Goal: Information Seeking & Learning: Learn about a topic

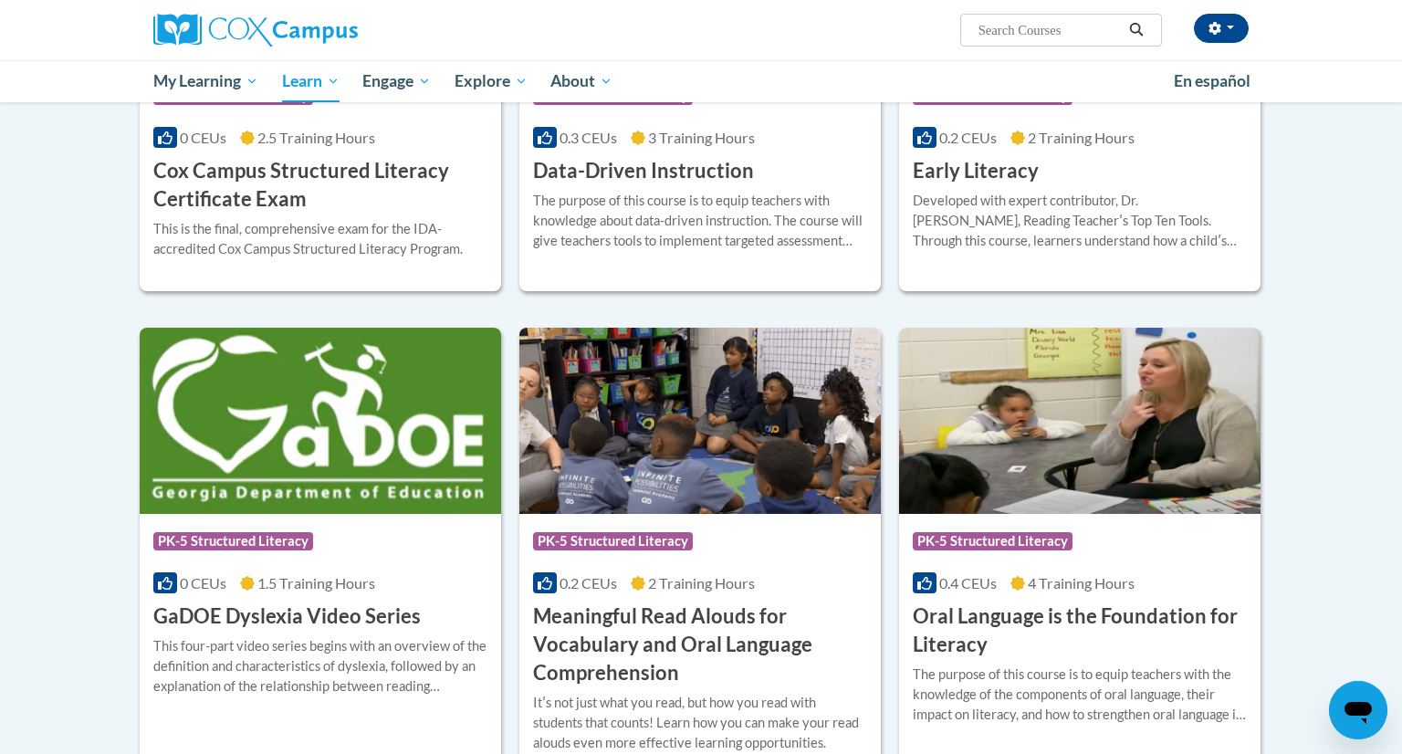
scroll to position [522, 0]
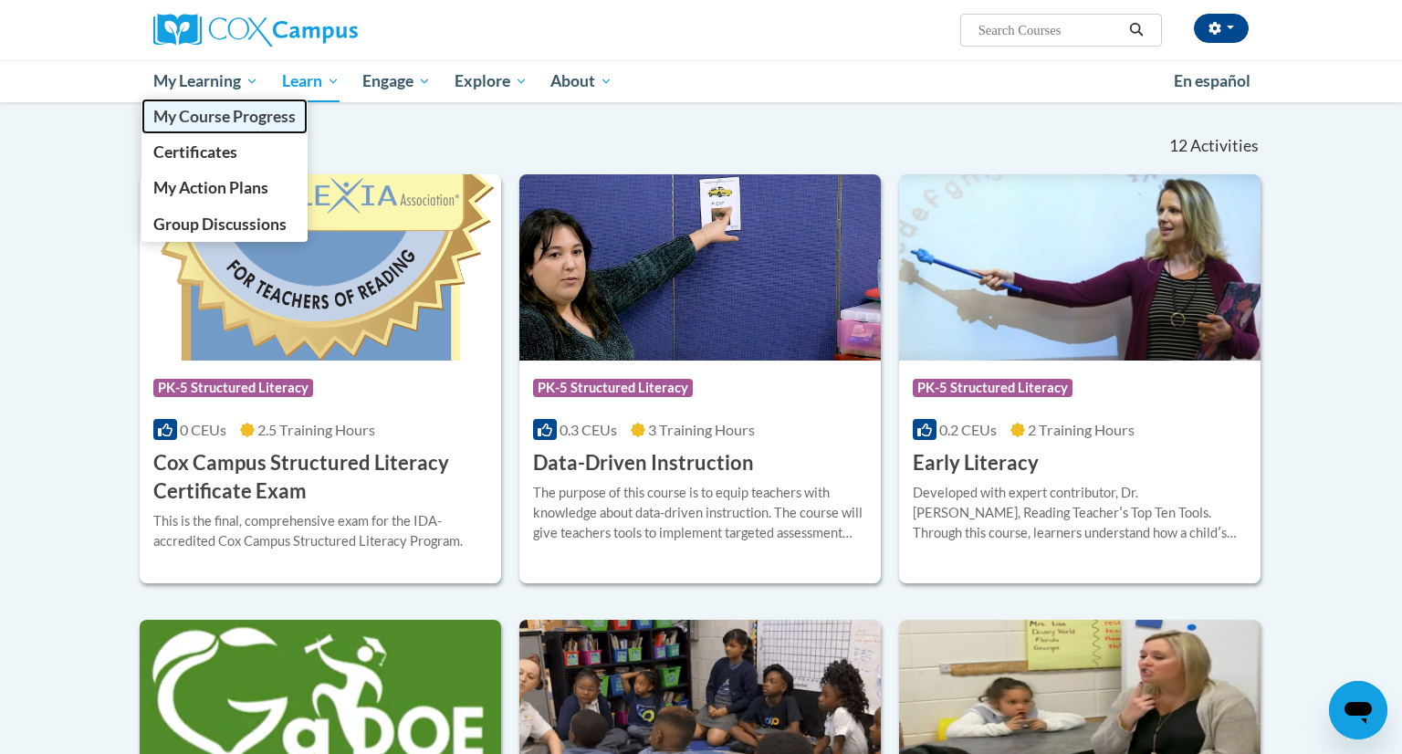
click at [187, 100] on link "My Course Progress" at bounding box center [225, 117] width 166 height 36
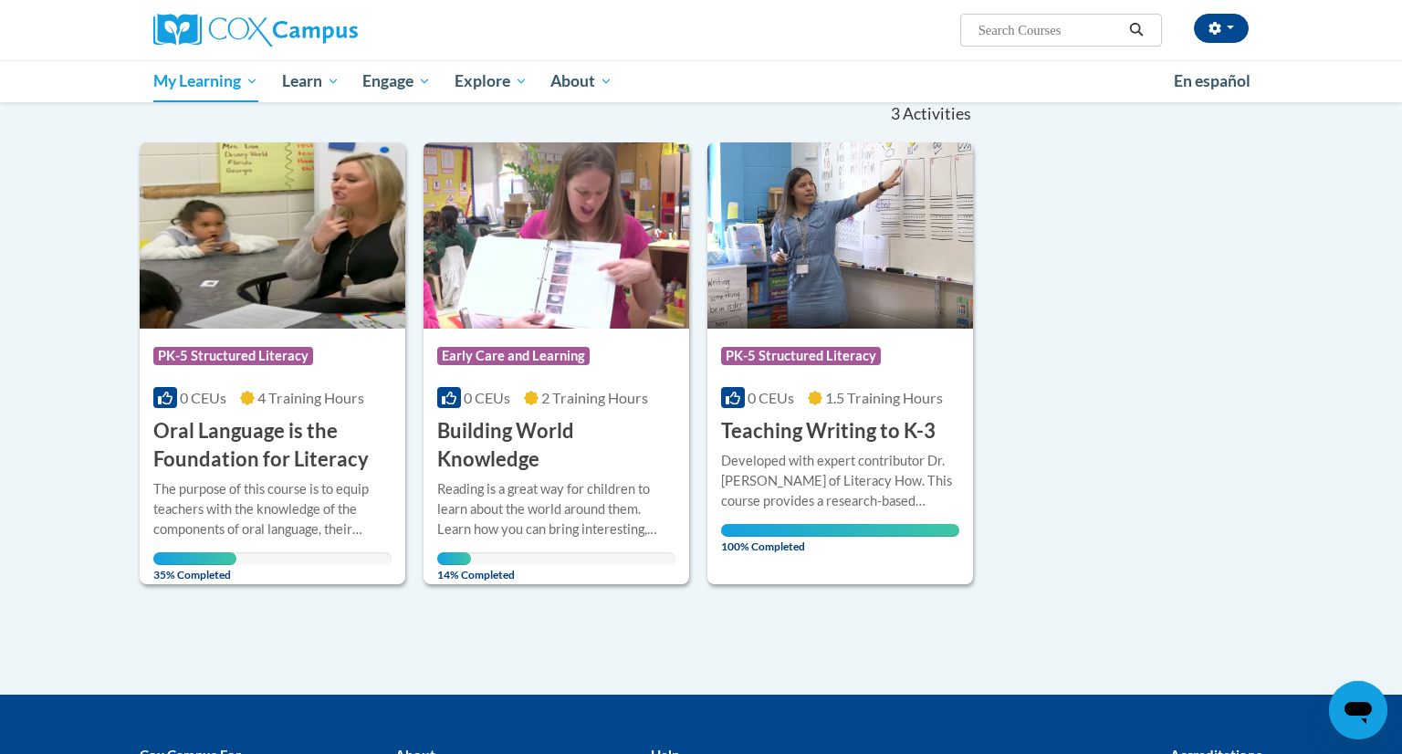
scroll to position [193, 0]
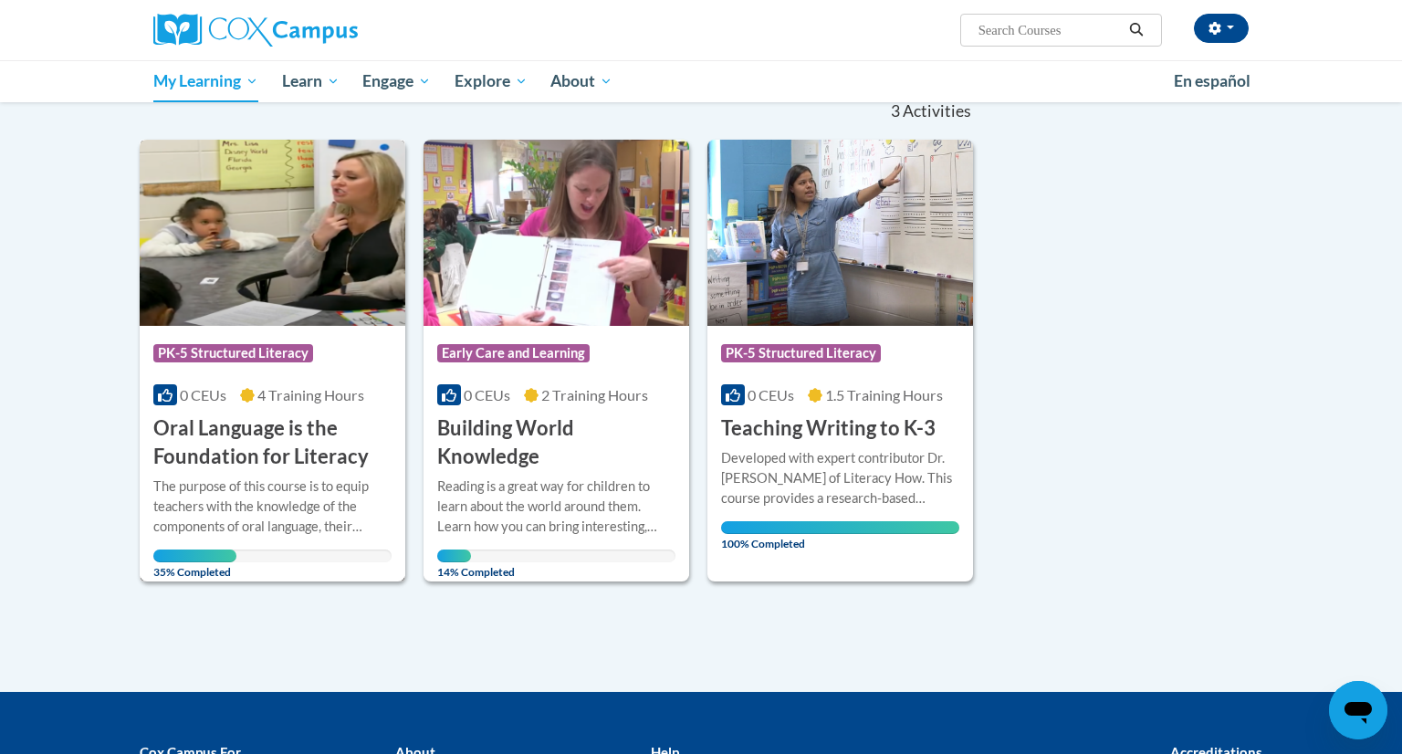
click at [213, 460] on h3 "Oral Language is the Foundation for Literacy" at bounding box center [272, 443] width 238 height 57
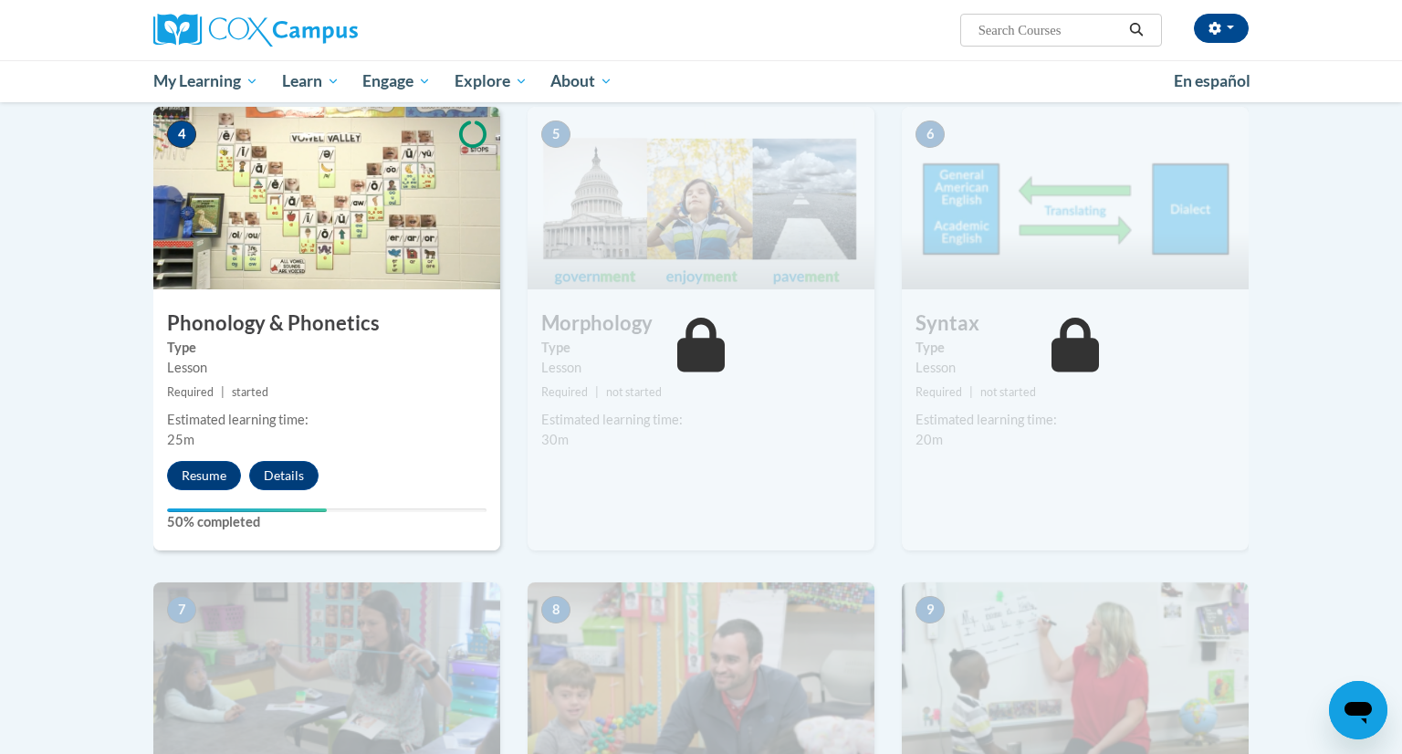
scroll to position [906, 0]
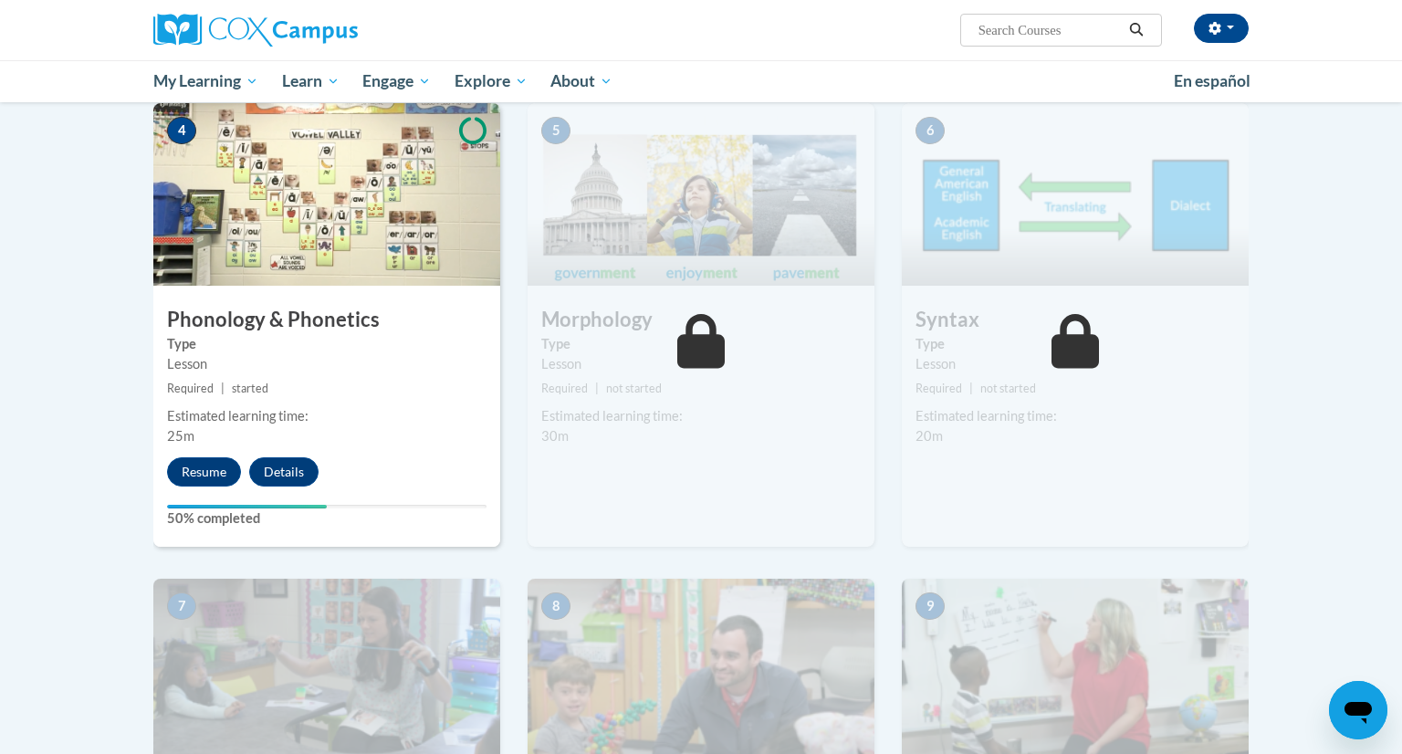
click at [415, 292] on div "4 Phonology & Phonetics Type Lesson Required | started Estimated learning time:…" at bounding box center [326, 325] width 347 height 444
click at [187, 462] on button "Resume" at bounding box center [204, 471] width 74 height 29
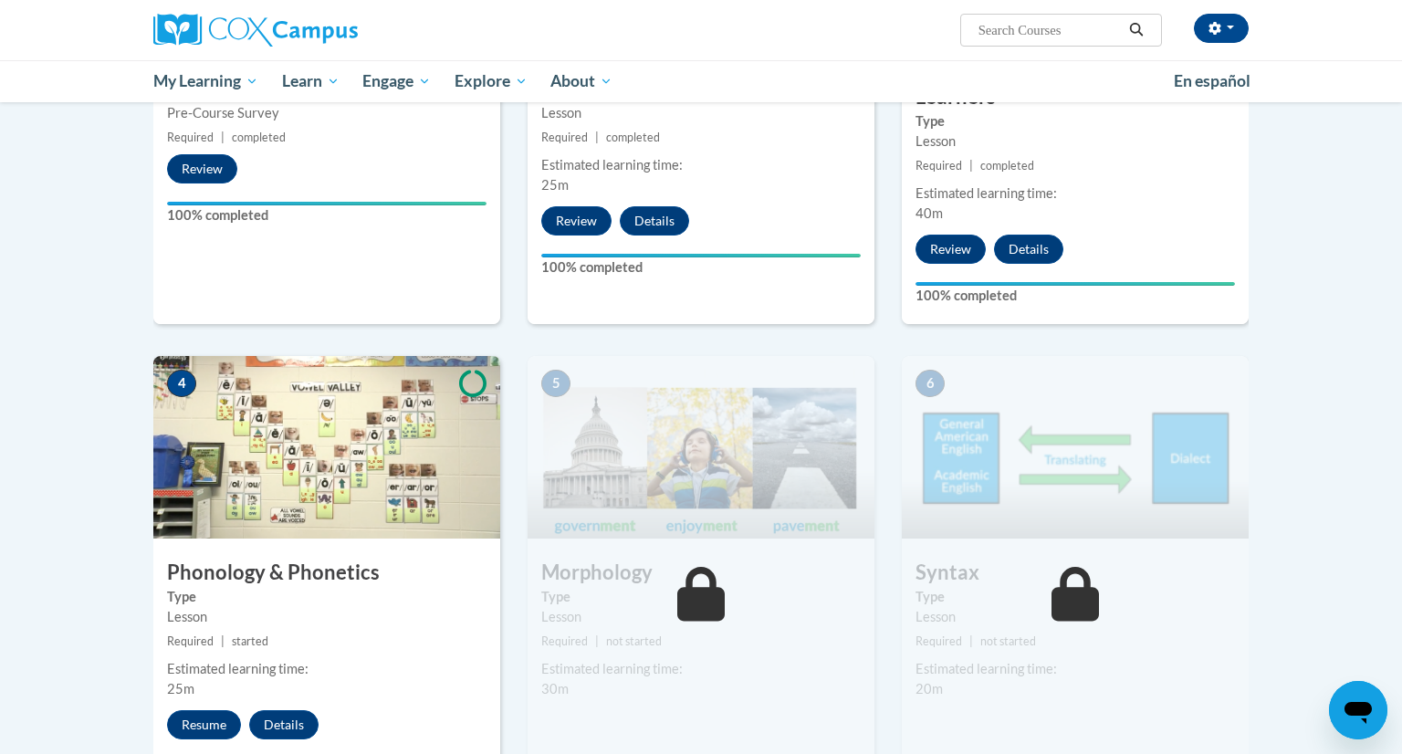
scroll to position [642, 0]
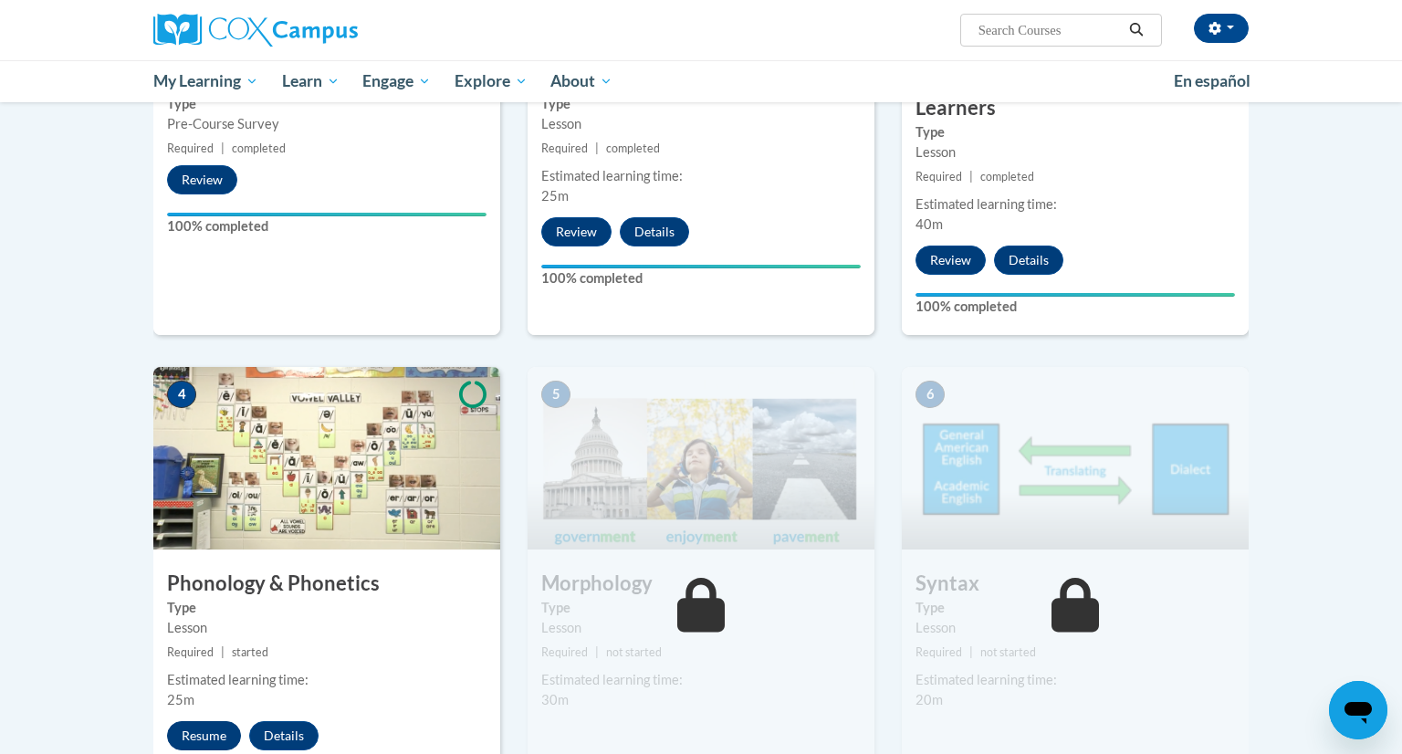
click at [205, 727] on button "Resume" at bounding box center [204, 735] width 74 height 29
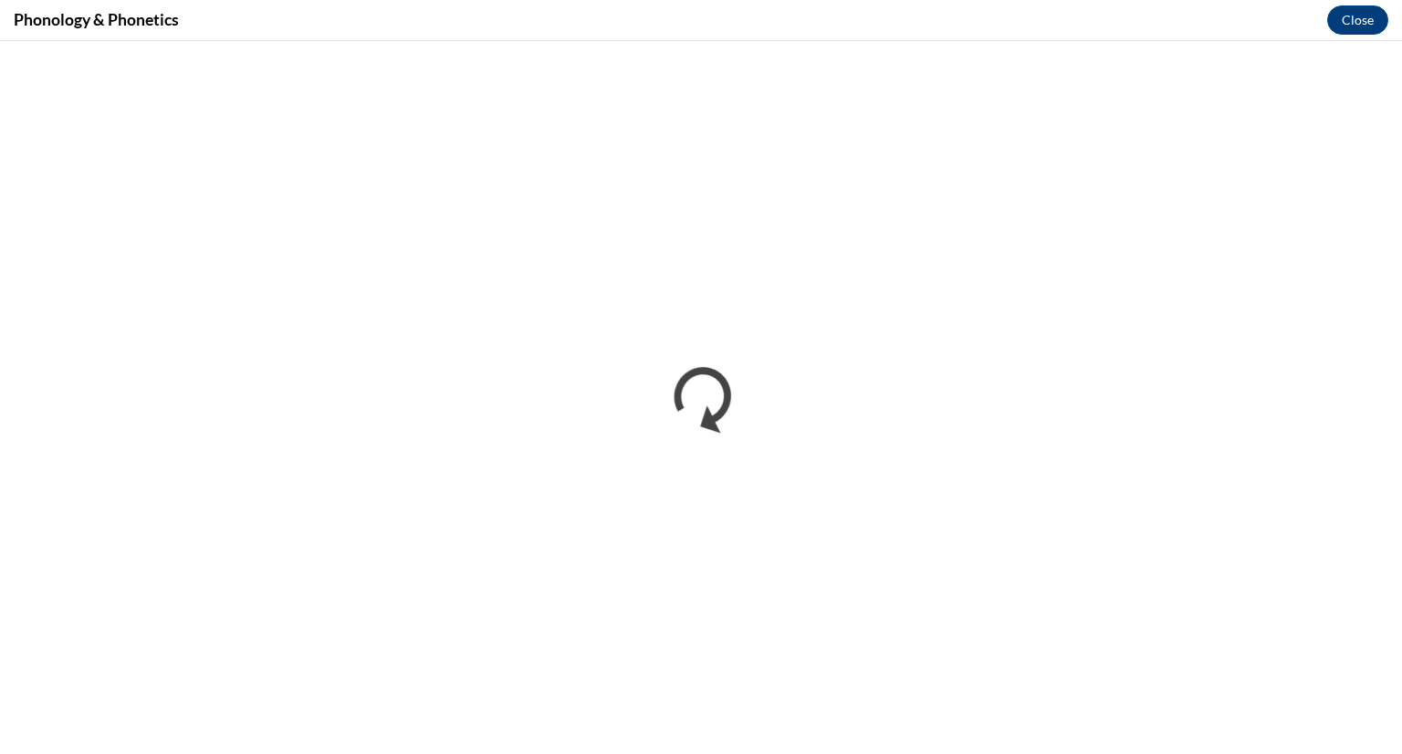
scroll to position [0, 0]
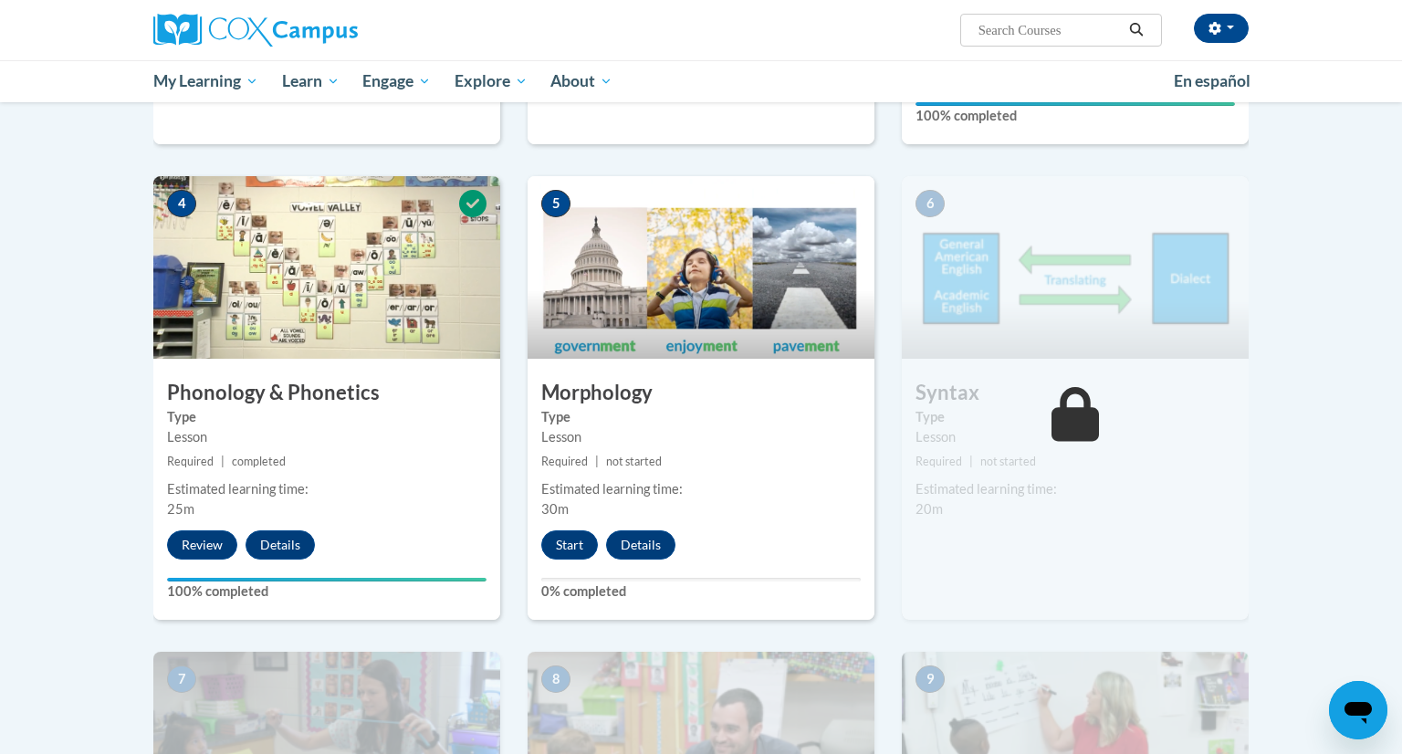
scroll to position [884, 0]
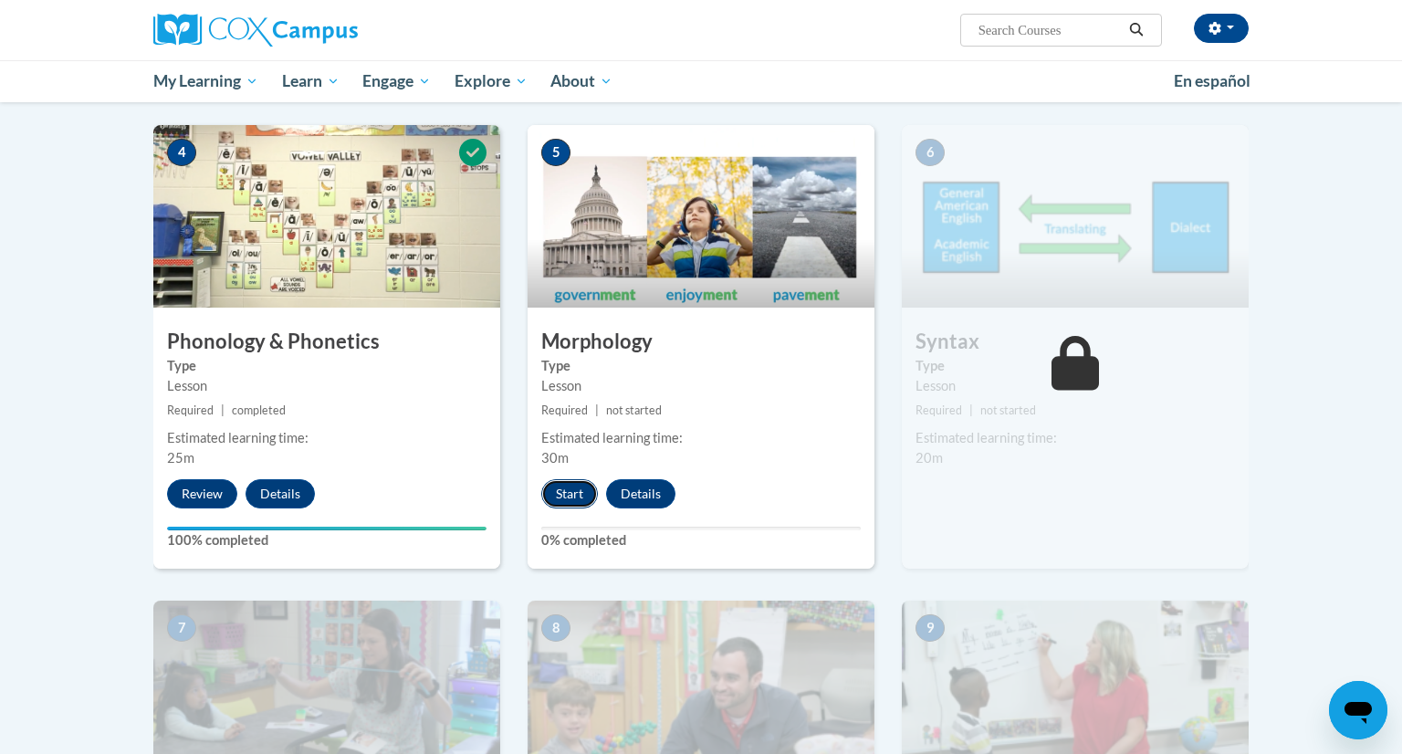
click at [589, 489] on button "Start" at bounding box center [569, 493] width 57 height 29
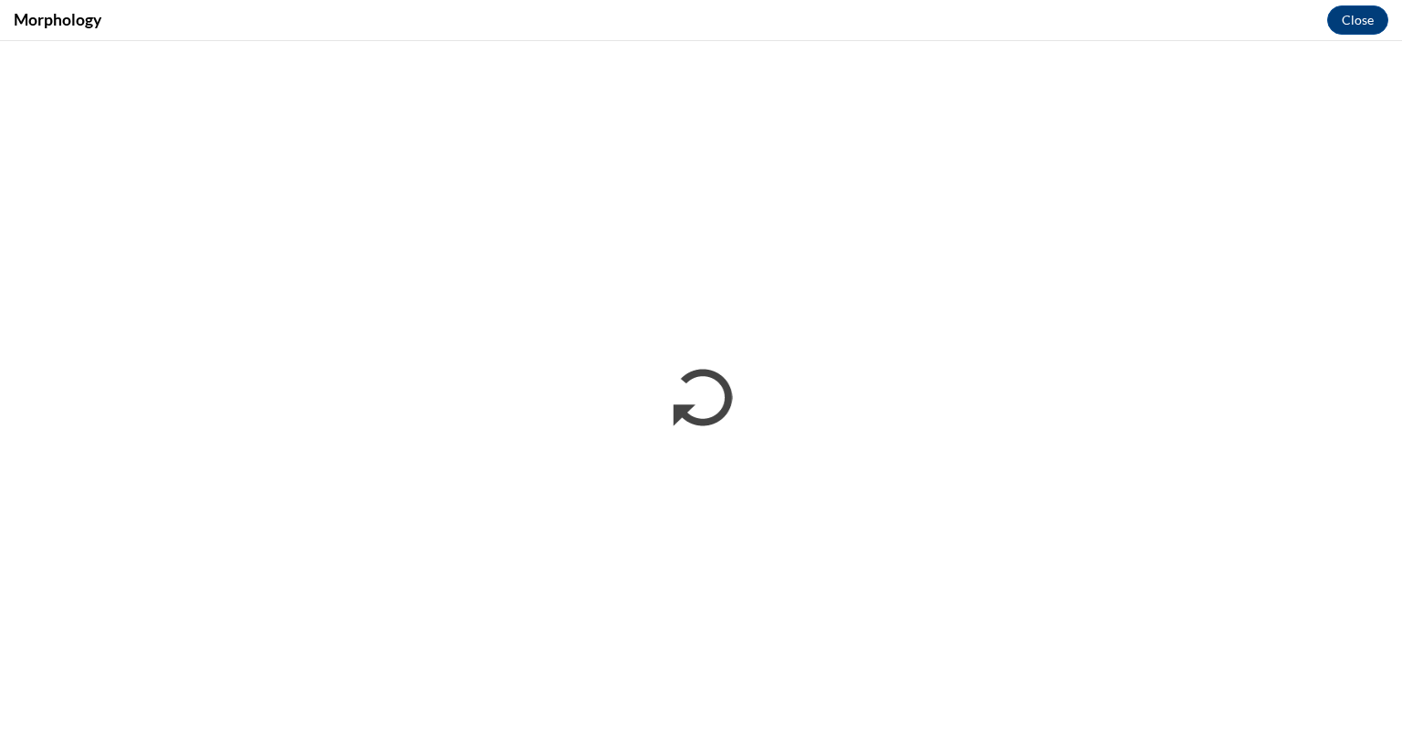
scroll to position [0, 0]
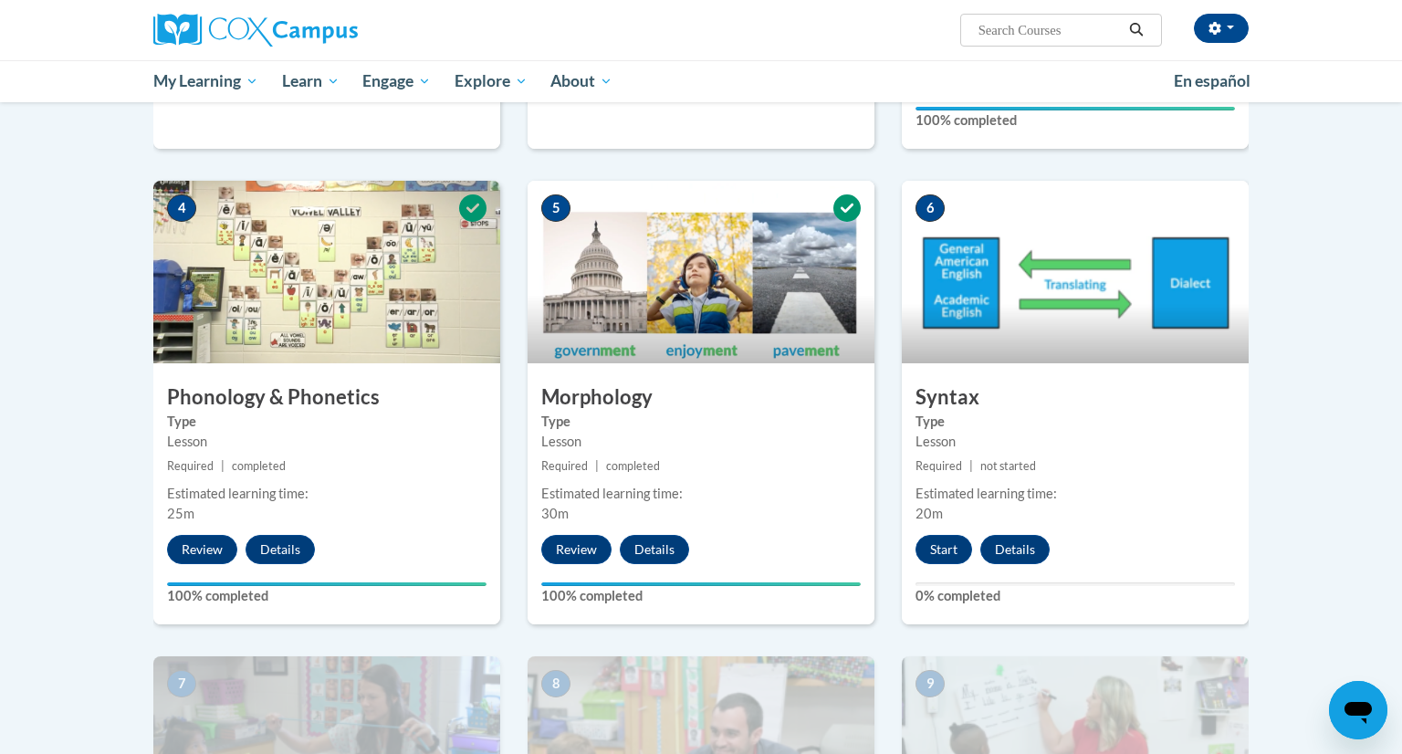
scroll to position [825, 0]
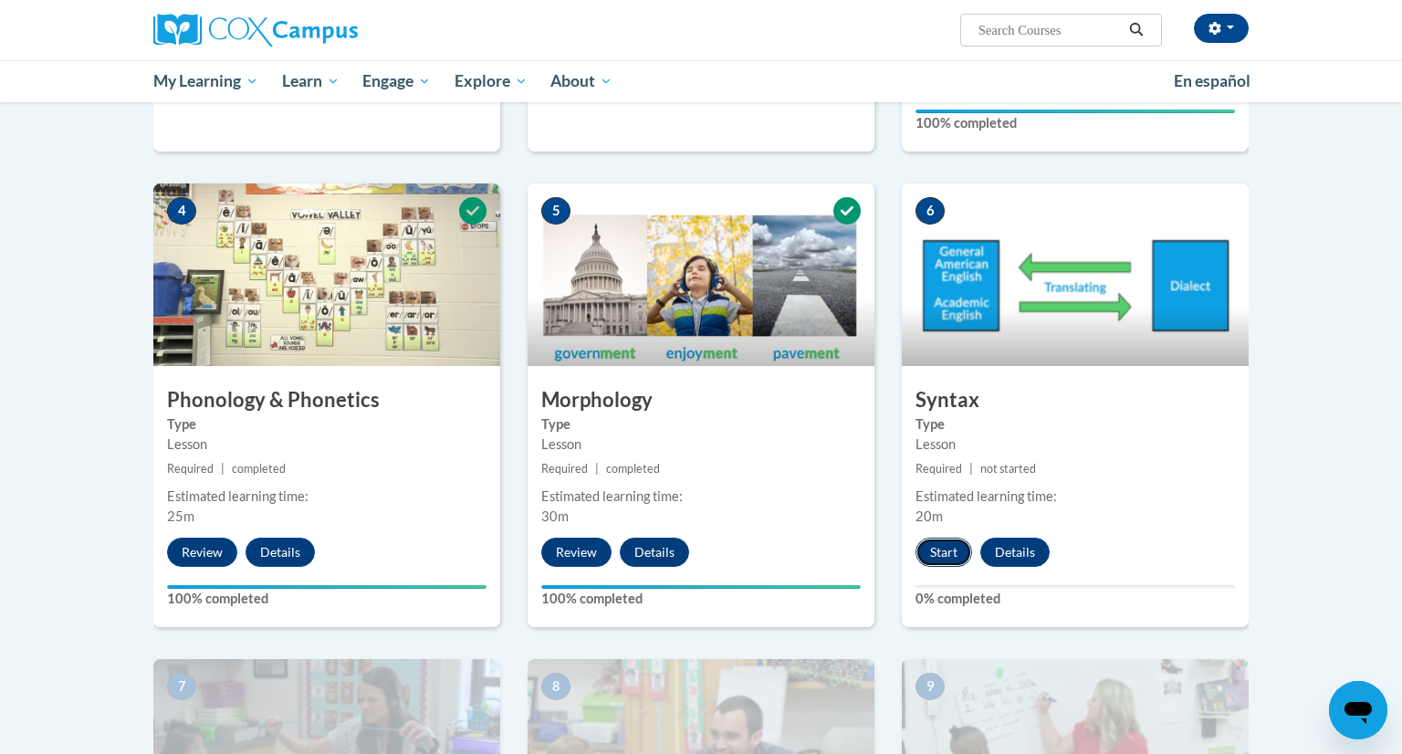
click at [945, 539] on button "Start" at bounding box center [944, 552] width 57 height 29
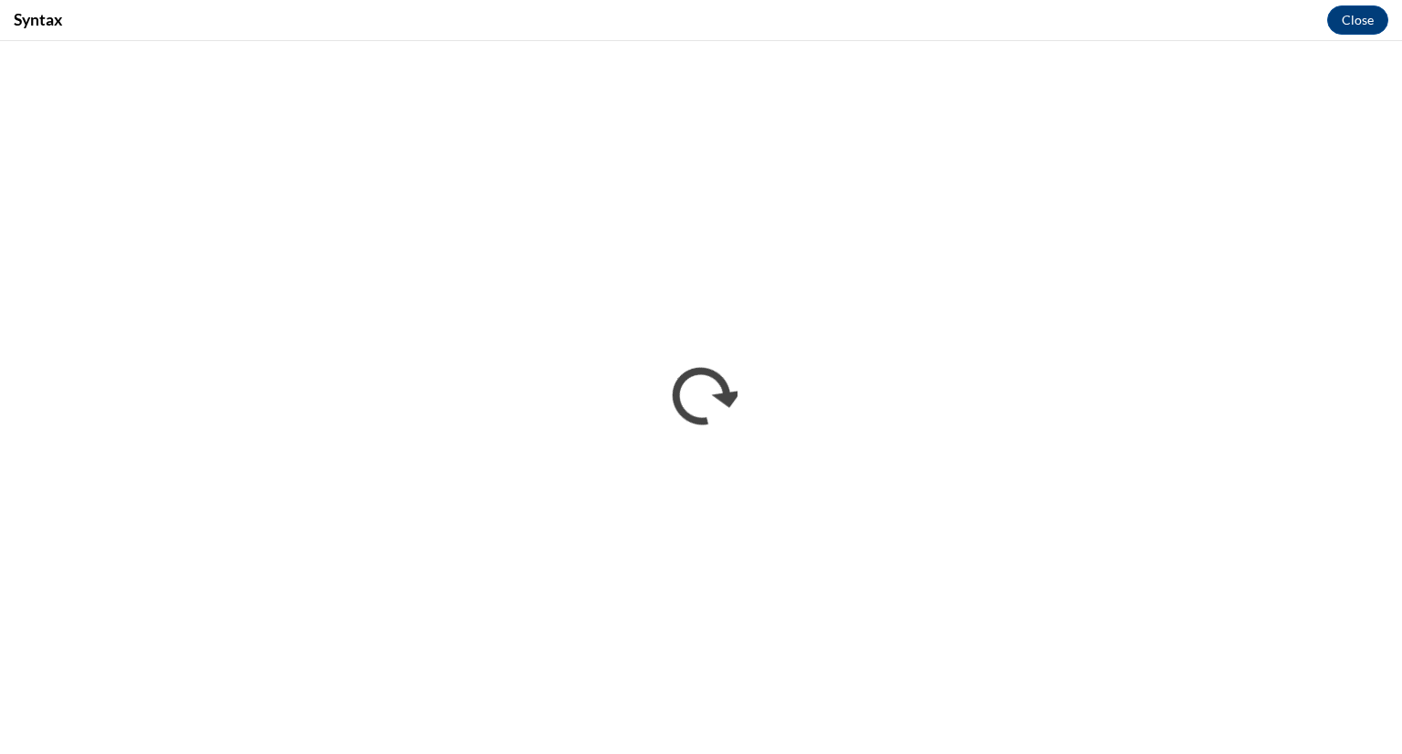
scroll to position [0, 0]
click at [43, 30] on h4 "Syntax" at bounding box center [38, 19] width 49 height 23
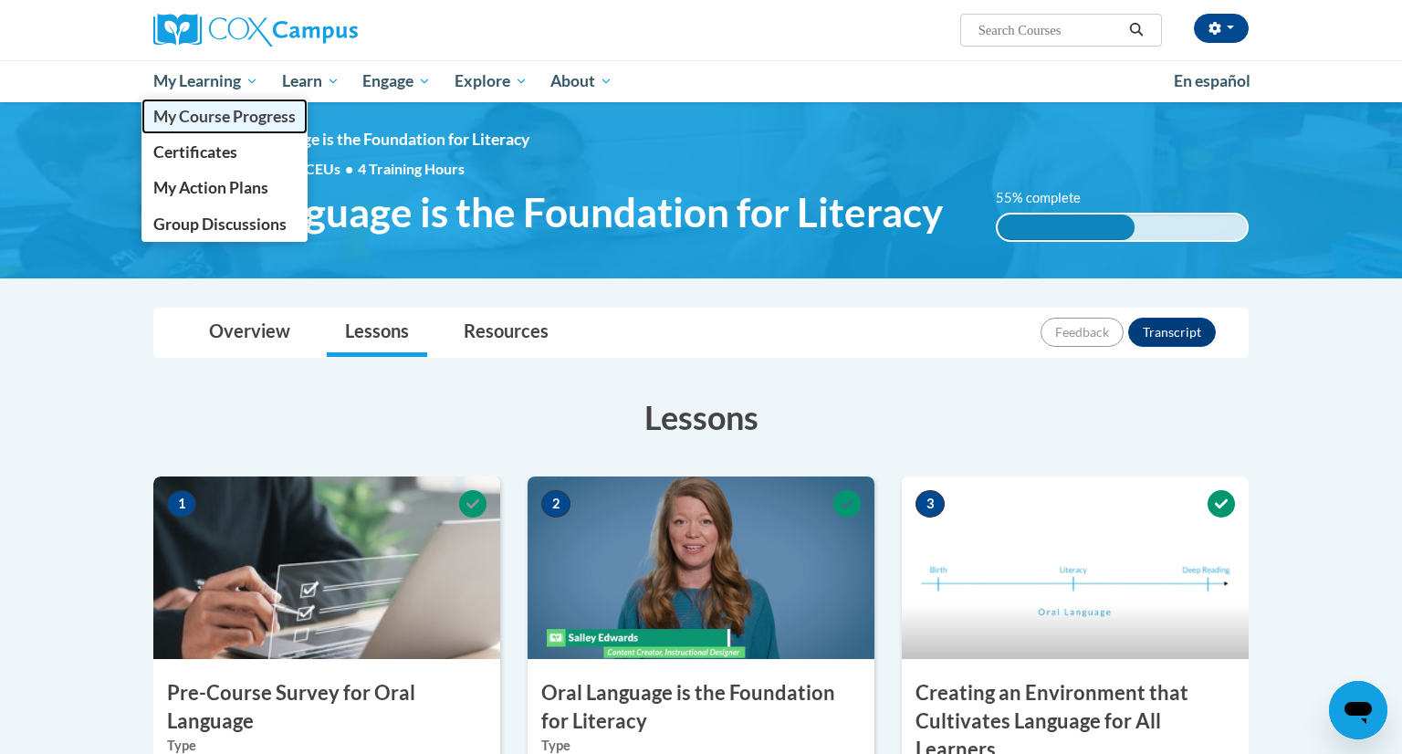
click at [246, 115] on span "My Course Progress" at bounding box center [224, 116] width 142 height 19
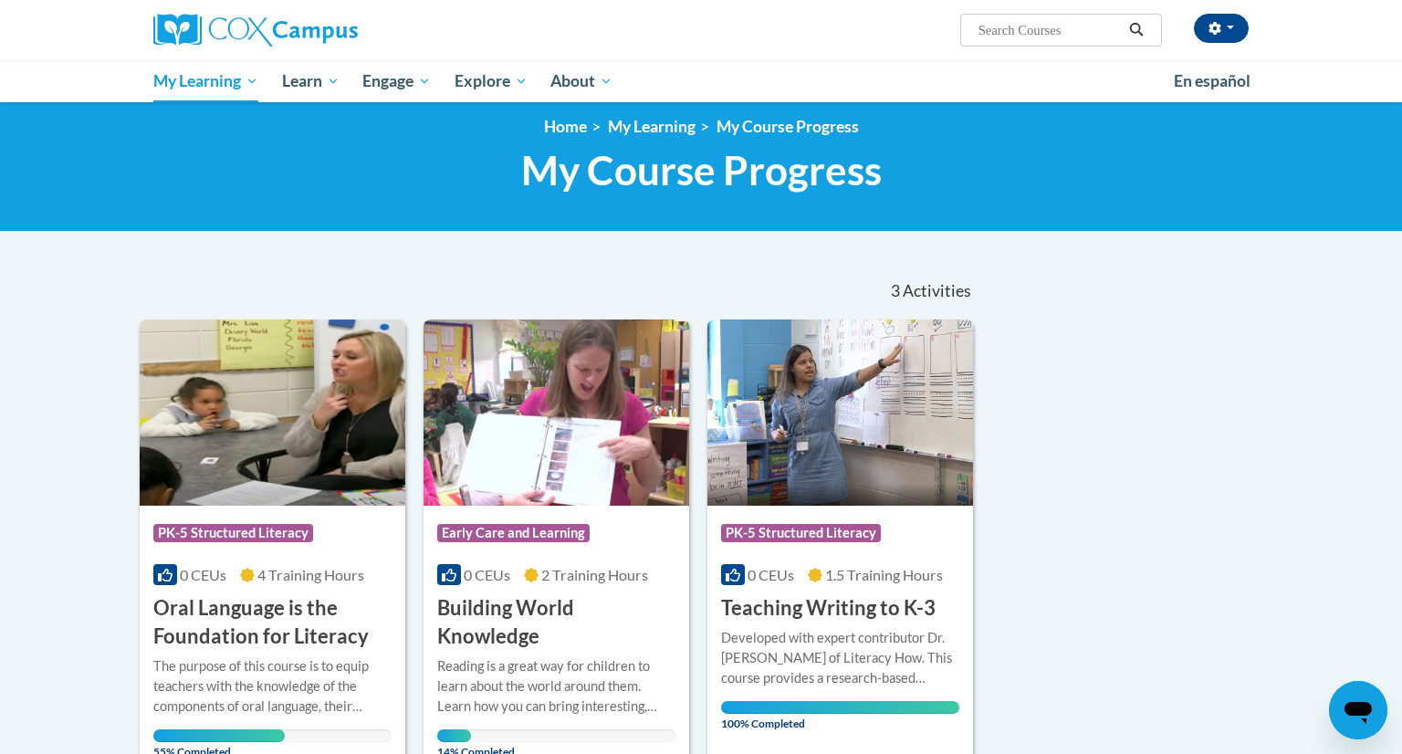
scroll to position [15, 0]
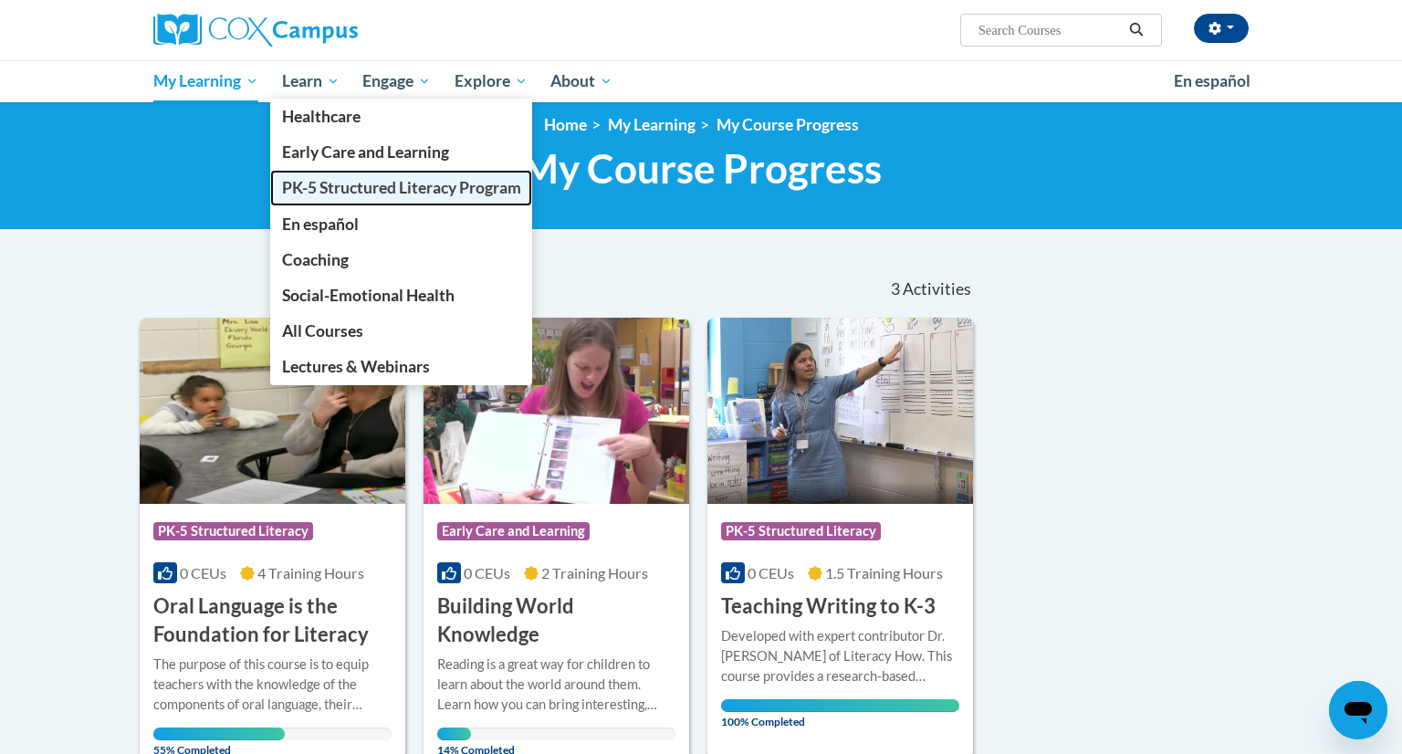
click at [351, 185] on span "PK-5 Structured Literacy Program" at bounding box center [401, 187] width 239 height 19
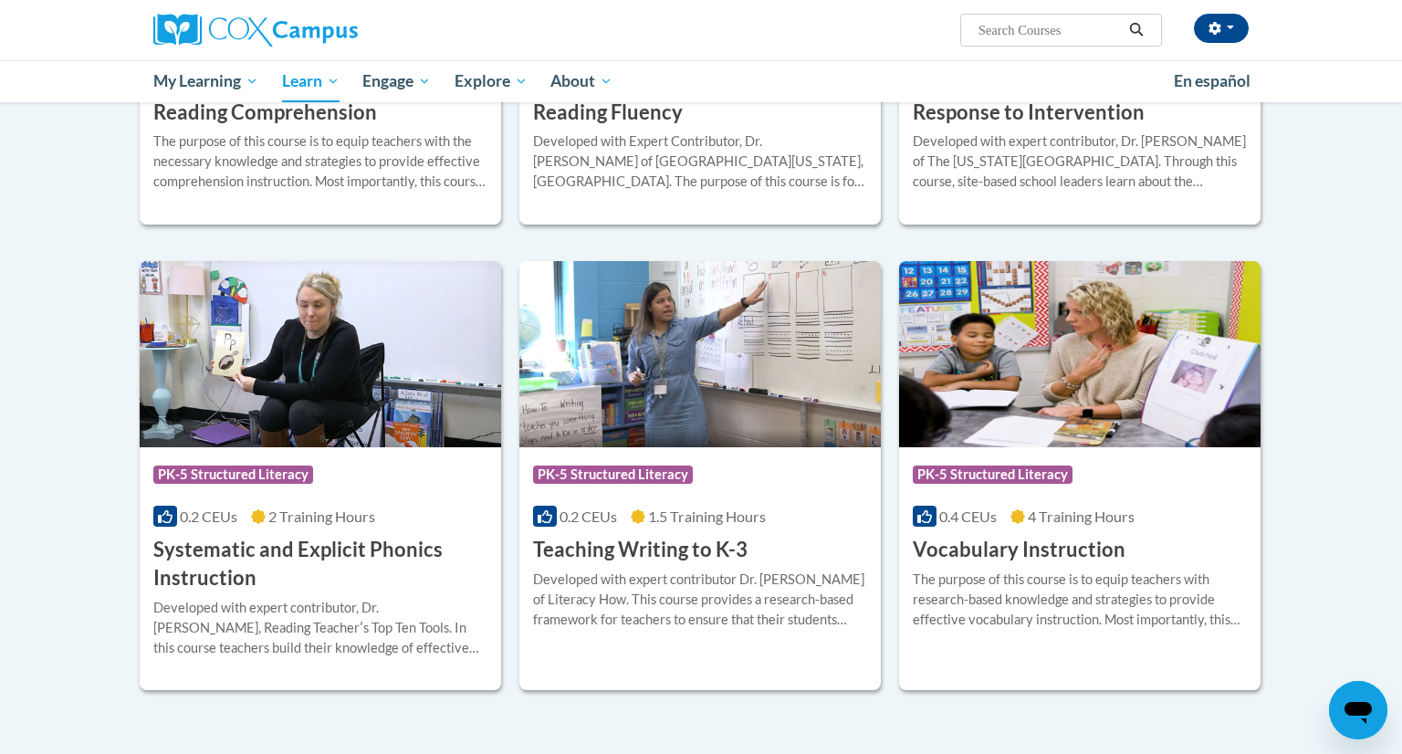
scroll to position [1791, 0]
